Goal: Find specific page/section: Find specific page/section

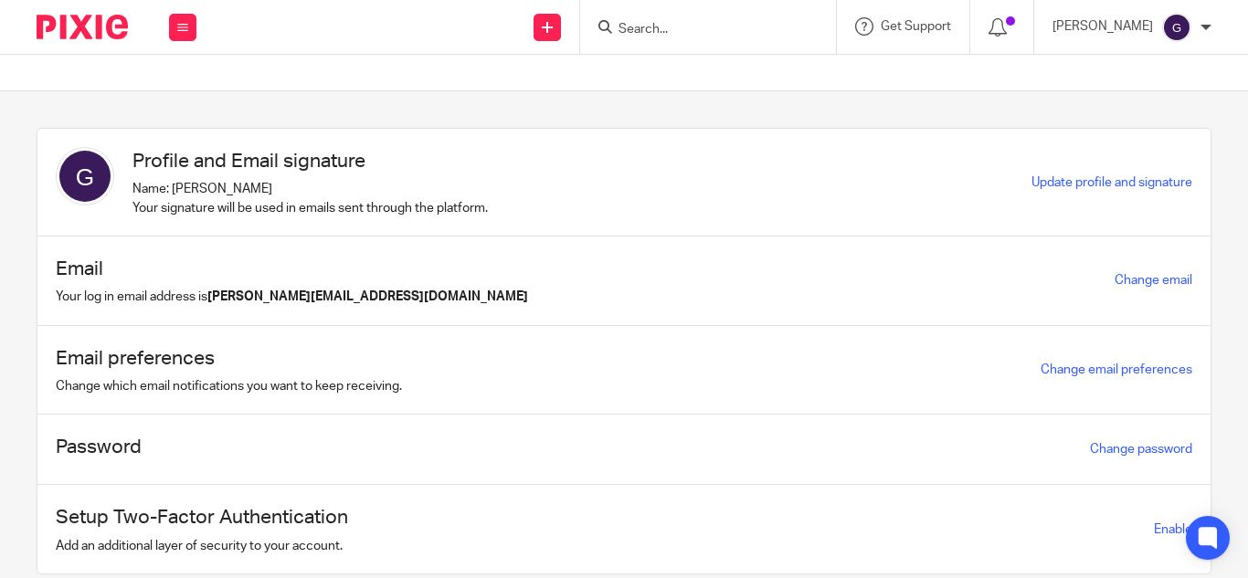
scroll to position [60, 0]
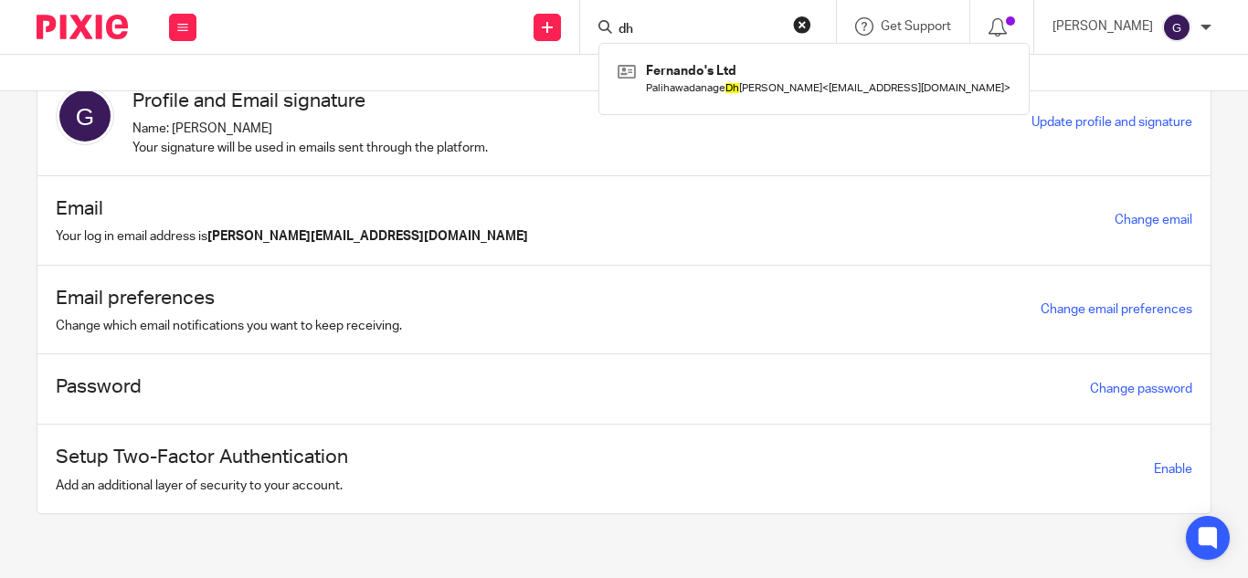
type input "d"
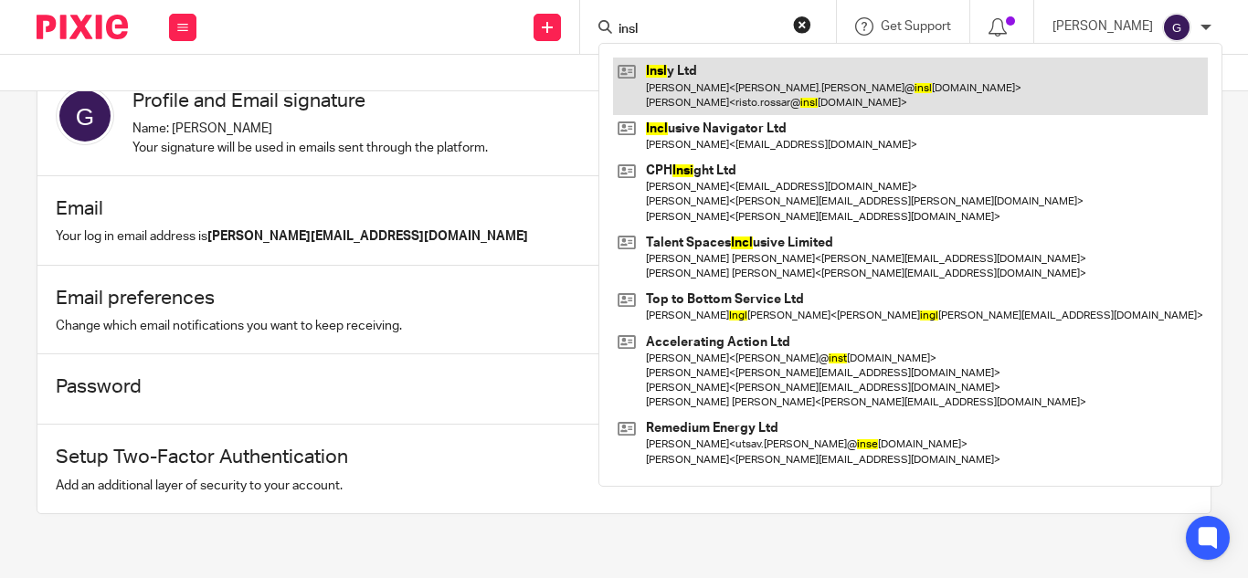
type input "insl"
click at [731, 77] on link at bounding box center [910, 86] width 595 height 57
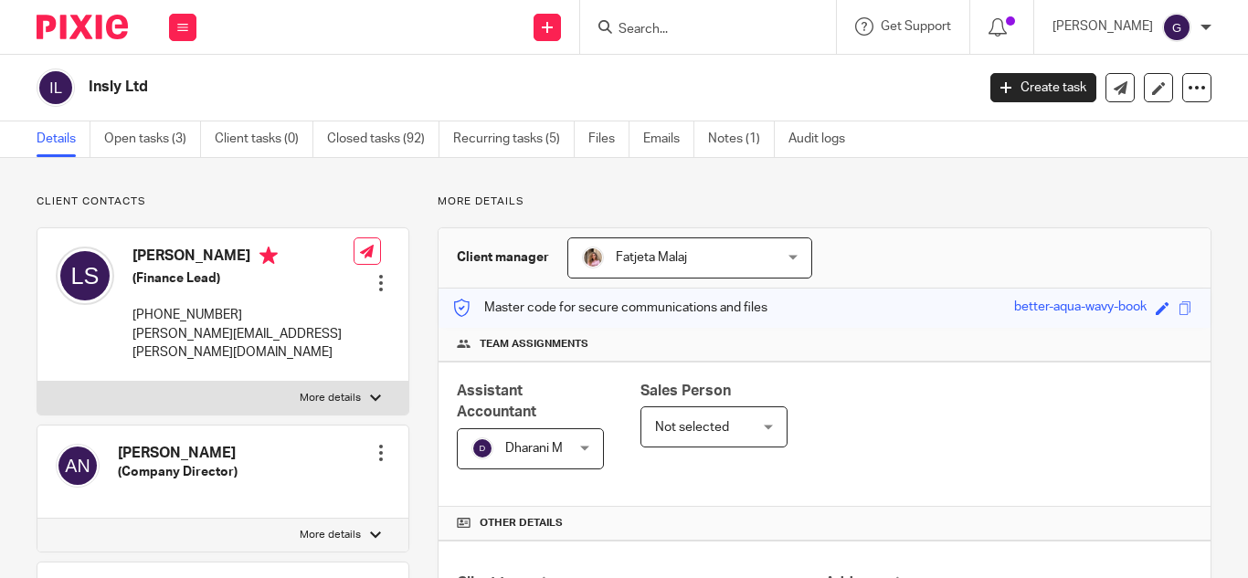
scroll to position [183, 0]
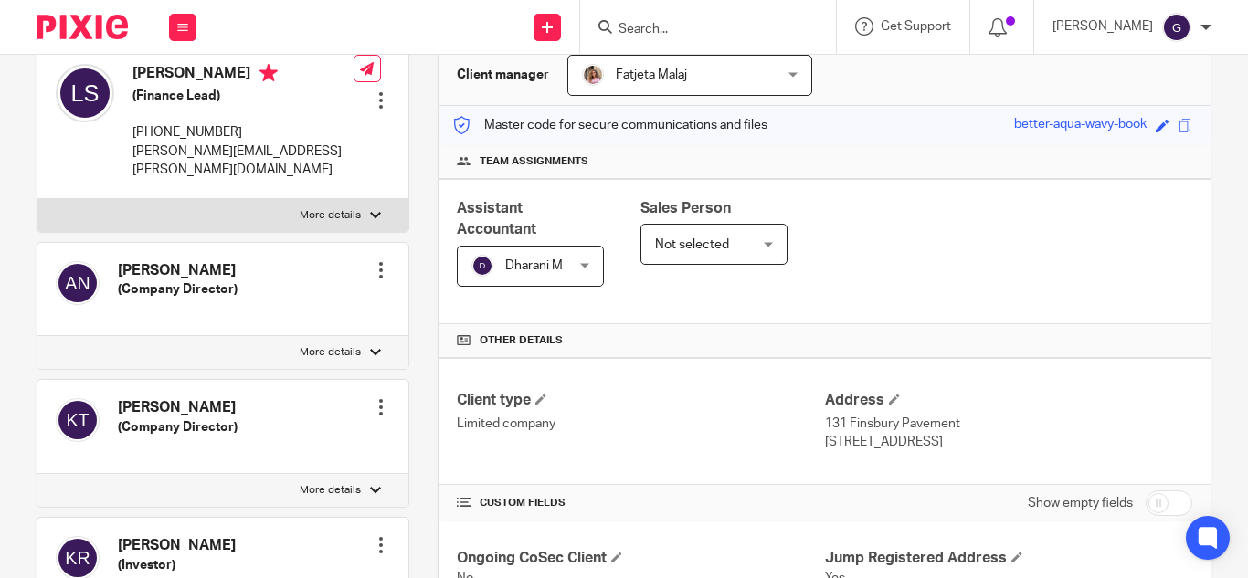
click at [701, 26] on input "Search" at bounding box center [698, 30] width 164 height 16
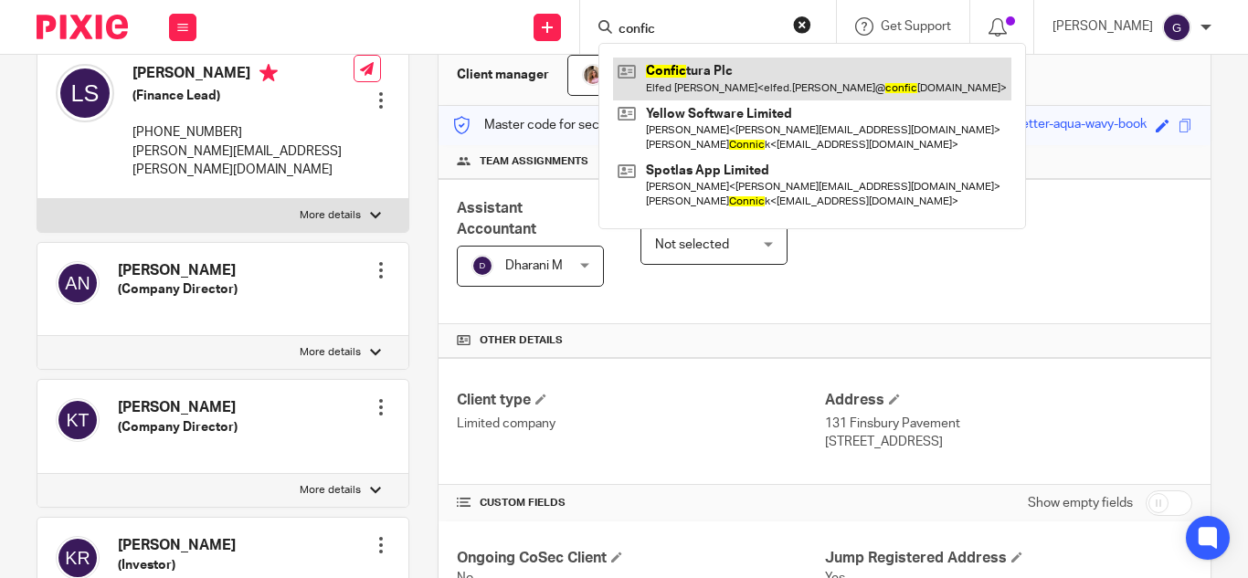
type input "confic"
click at [722, 64] on link at bounding box center [812, 79] width 398 height 42
